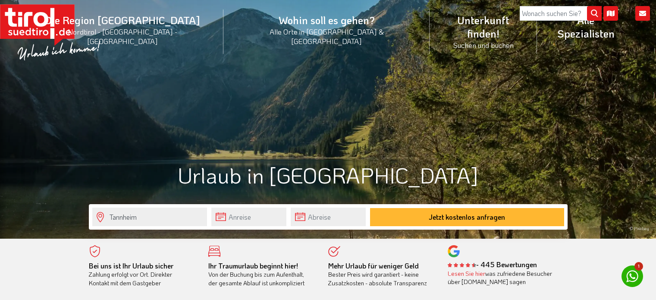
click at [145, 216] on input "Tannheim" at bounding box center [149, 216] width 115 height 19
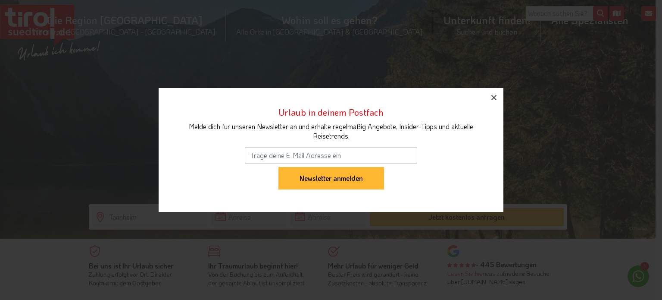
click at [495, 99] on icon "button" at bounding box center [494, 97] width 10 height 10
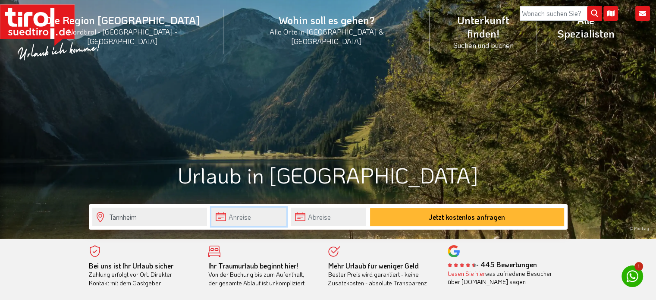
click at [234, 214] on input "text" at bounding box center [248, 216] width 75 height 19
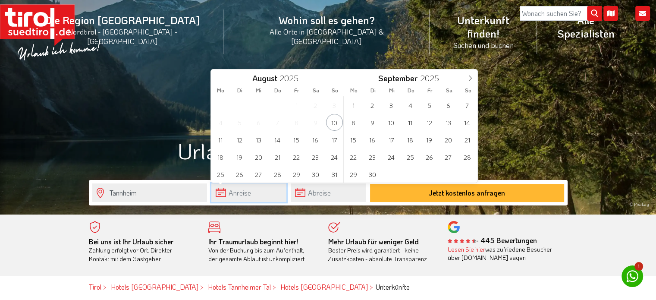
scroll to position [43, 0]
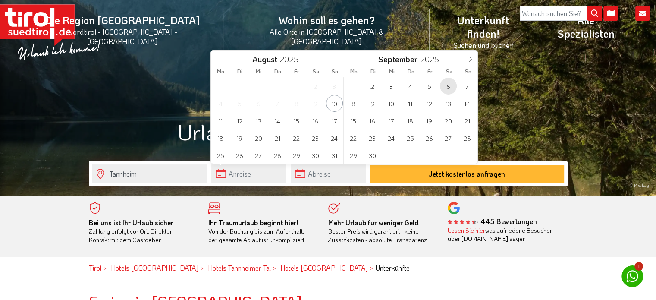
click at [446, 86] on span "6" at bounding box center [448, 86] width 17 height 17
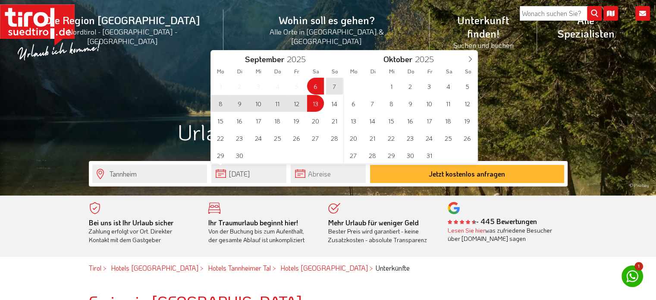
click at [320, 102] on span "13" at bounding box center [315, 103] width 17 height 17
type input "06-09-2025"
type input "13-09-2025"
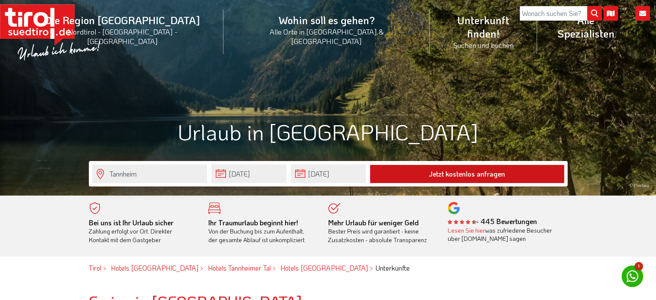
click at [447, 176] on button "Jetzt kostenlos anfragen" at bounding box center [467, 174] width 194 height 18
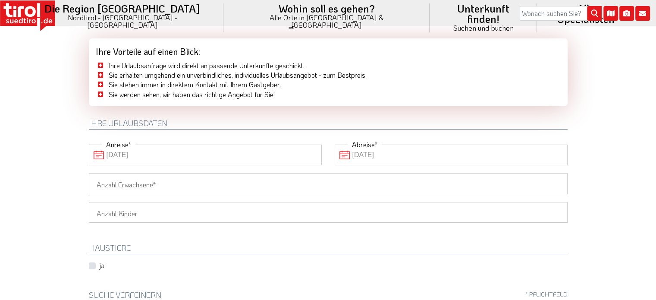
scroll to position [43, 0]
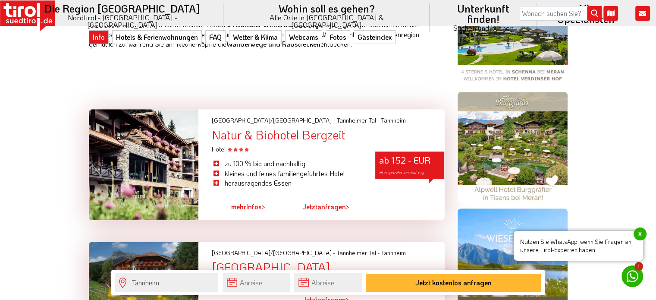
scroll to position [604, 0]
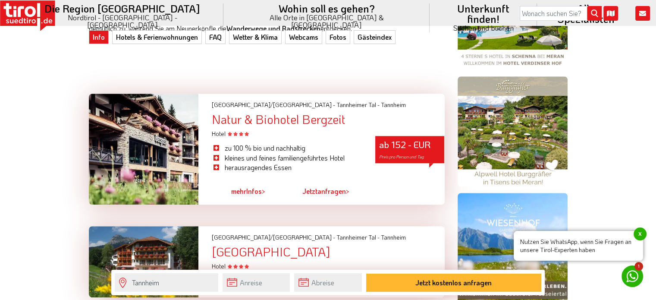
click at [241, 186] on span "mehr" at bounding box center [238, 190] width 15 height 9
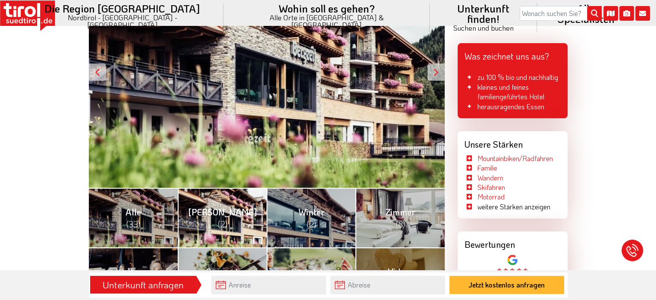
scroll to position [259, 0]
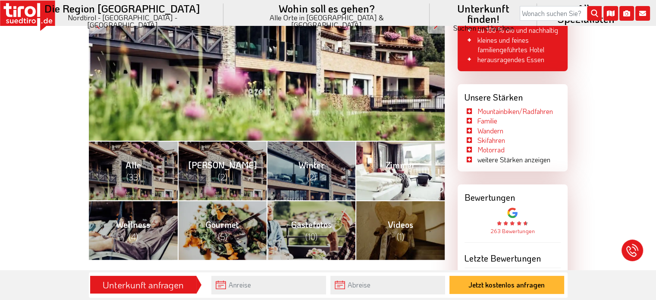
click at [398, 169] on span "Zimmer (8)" at bounding box center [400, 170] width 30 height 23
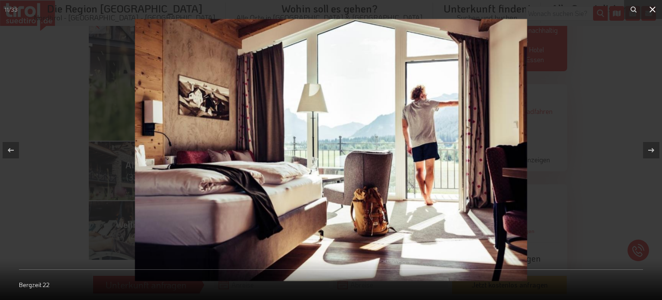
click at [654, 6] on icon at bounding box center [653, 9] width 10 height 10
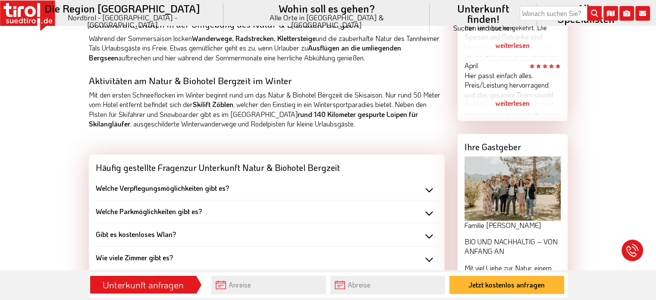
scroll to position [733, 0]
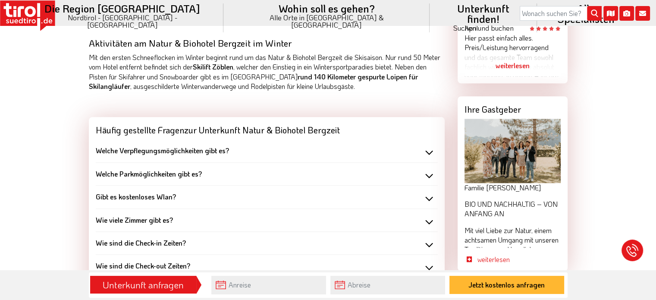
click at [431, 174] on div "Welche Parkmöglichkeiten gibt es?" at bounding box center [267, 173] width 342 height 9
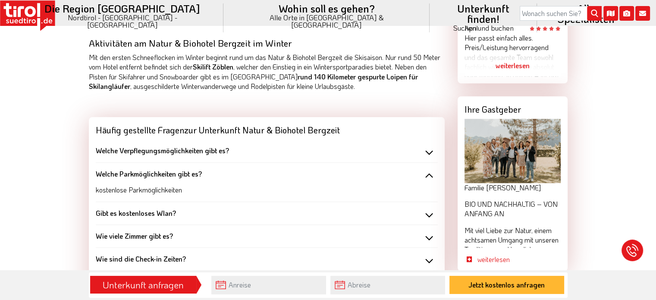
click at [425, 150] on div "Welche Verpflegungsmöglichkeiten gibt es?" at bounding box center [267, 150] width 342 height 9
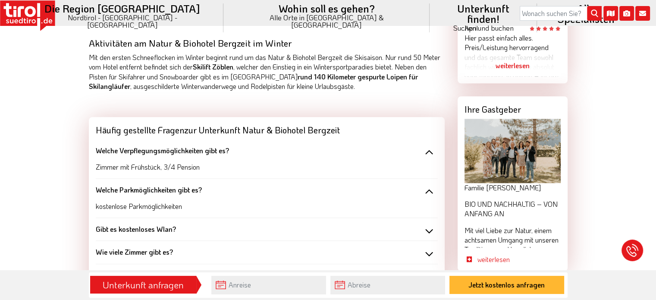
click at [426, 251] on div "Wie viele Zimmer gibt es?" at bounding box center [267, 251] width 342 height 9
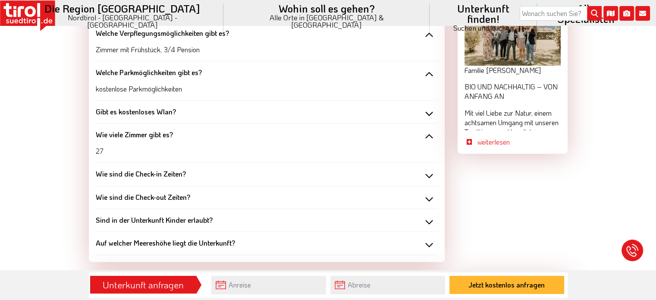
scroll to position [862, 0]
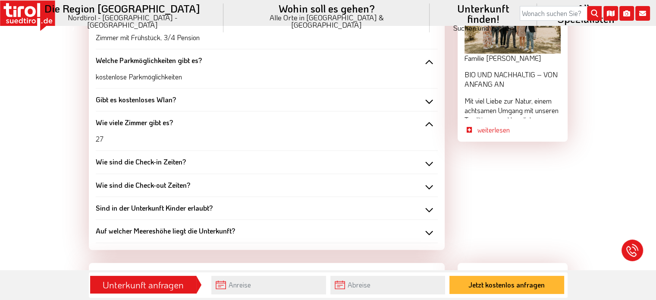
click at [430, 208] on div "Sind in der Unterkunft Kinder erlaubt?" at bounding box center [267, 207] width 342 height 9
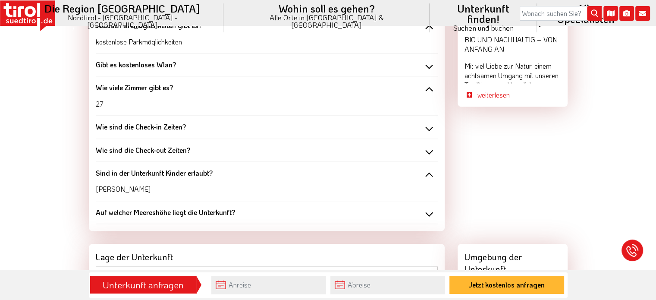
scroll to position [949, 0]
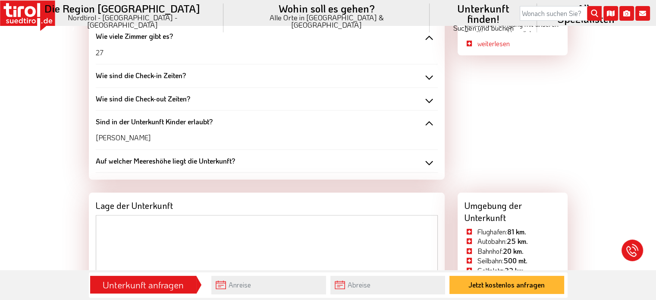
click at [431, 163] on div "Auf welcher Meereshöhe liegt die Unterkunft?" at bounding box center [267, 160] width 342 height 9
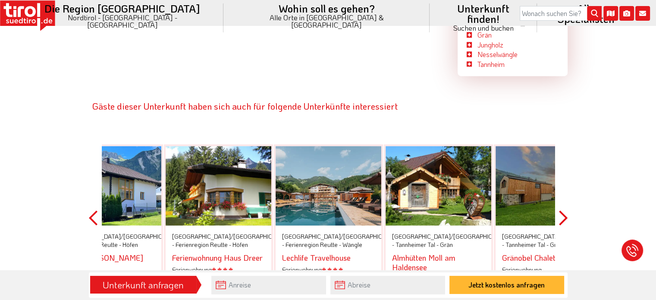
scroll to position [1423, 0]
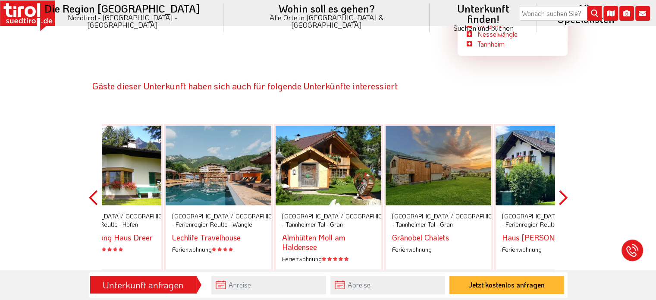
click at [566, 172] on button "Next" at bounding box center [563, 197] width 9 height 195
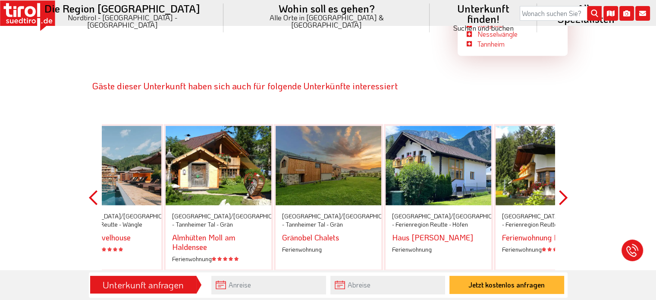
click at [566, 173] on button "Next" at bounding box center [563, 197] width 9 height 195
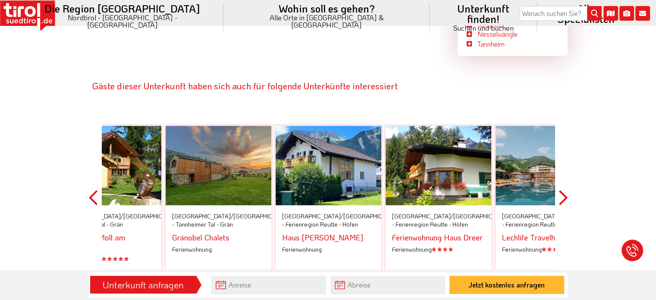
click at [533, 155] on div at bounding box center [548, 164] width 106 height 79
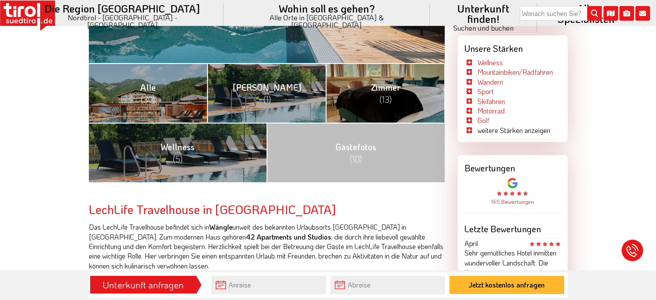
scroll to position [345, 0]
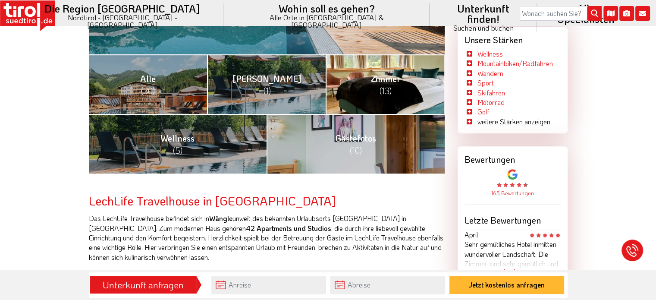
click at [385, 96] on link "Zimmer (13)" at bounding box center [385, 84] width 119 height 60
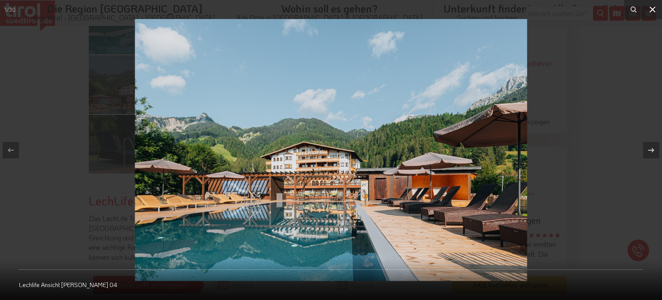
click at [654, 9] on icon at bounding box center [653, 9] width 10 height 10
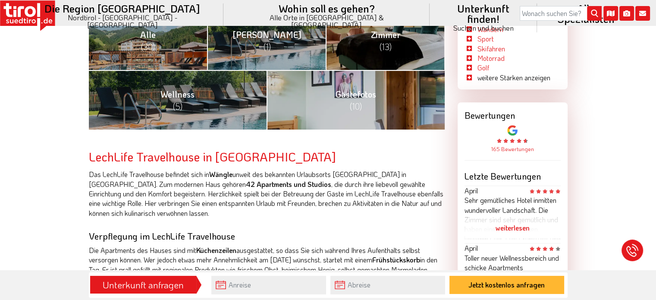
scroll to position [474, 0]
